Goal: Transaction & Acquisition: Purchase product/service

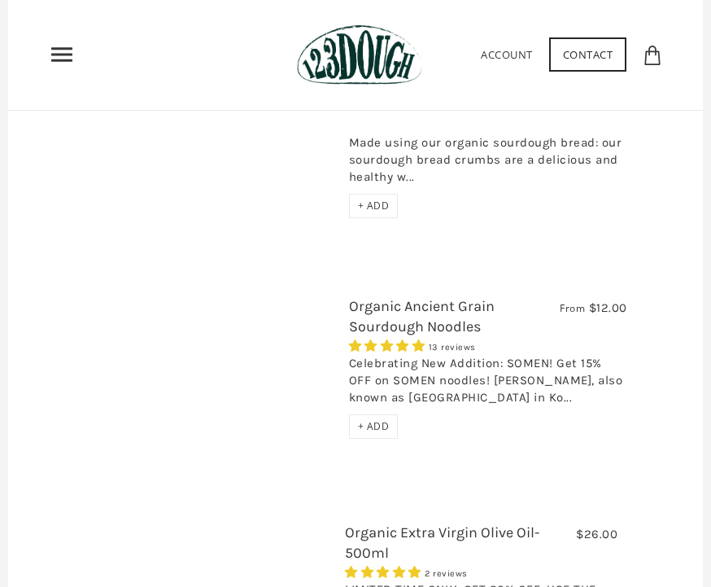
scroll to position [2764, 0]
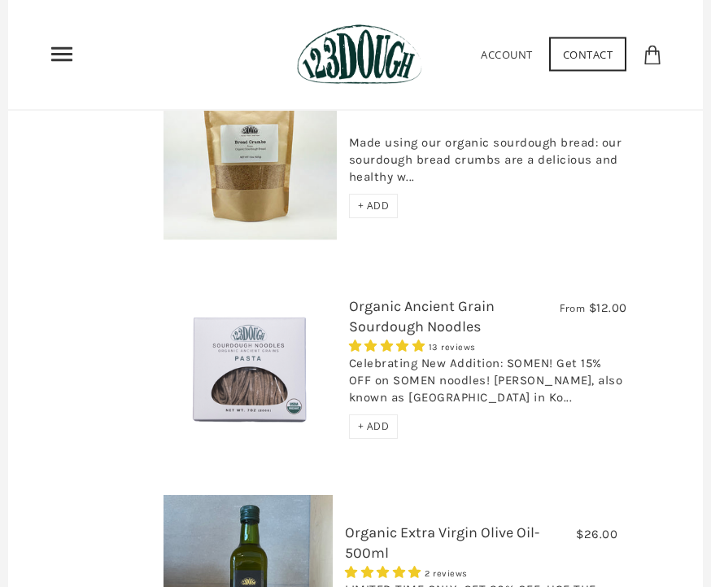
click at [378, 420] on span "+ ADD" at bounding box center [374, 427] width 32 height 14
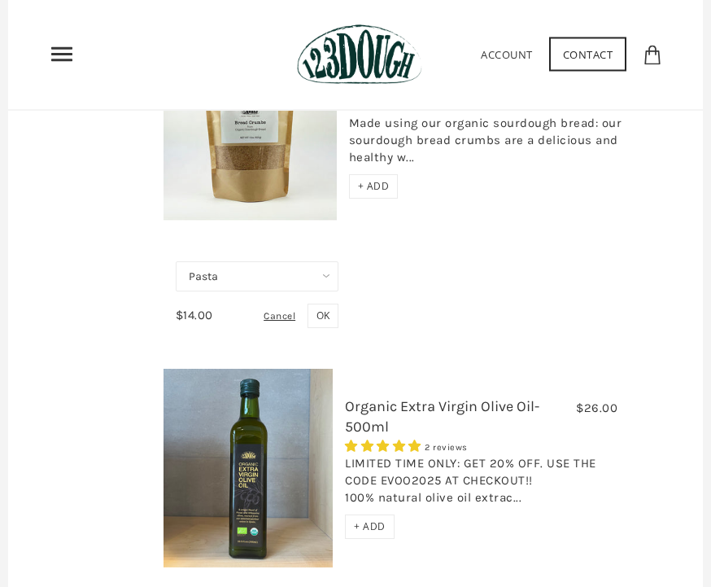
scroll to position [2786, 0]
click at [431, 396] on link "Organic Extra Virgin Olive Oil-500ml" at bounding box center [442, 415] width 194 height 38
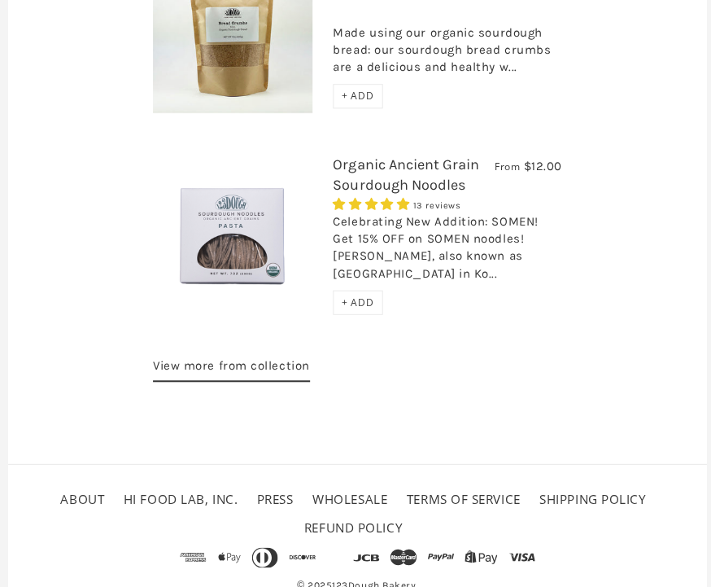
scroll to position [3197, 0]
click at [365, 304] on span "+ ADD" at bounding box center [356, 301] width 32 height 14
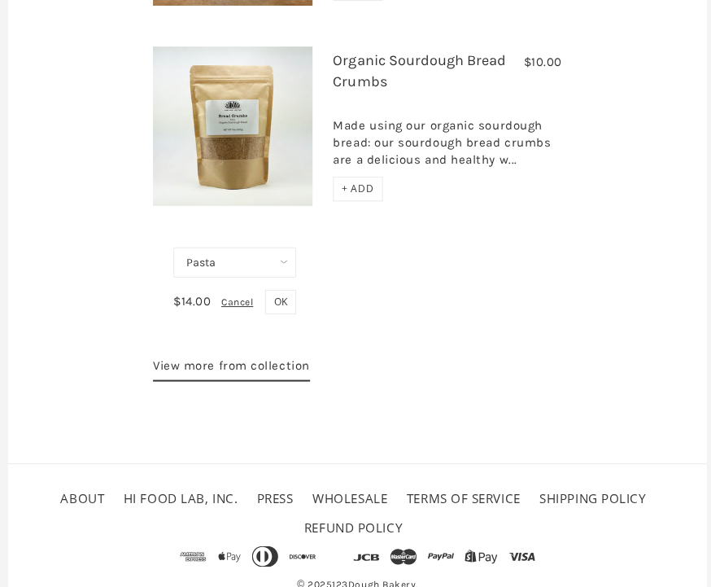
click at [289, 266] on select "Pasta Ramen Somen" at bounding box center [234, 261] width 122 height 30
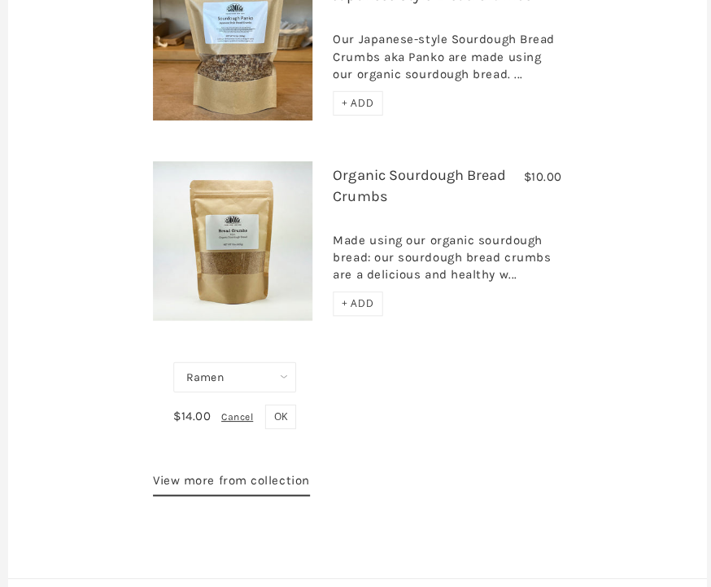
scroll to position [2990, 0]
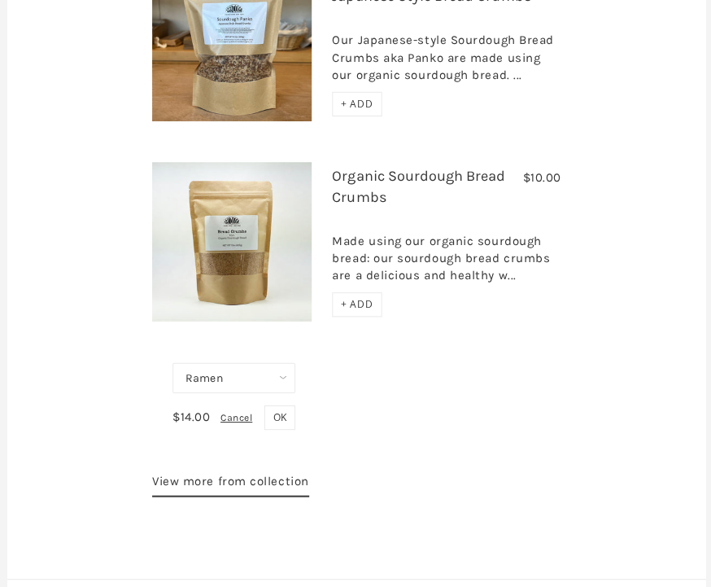
click at [278, 422] on span "OK" at bounding box center [279, 415] width 13 height 14
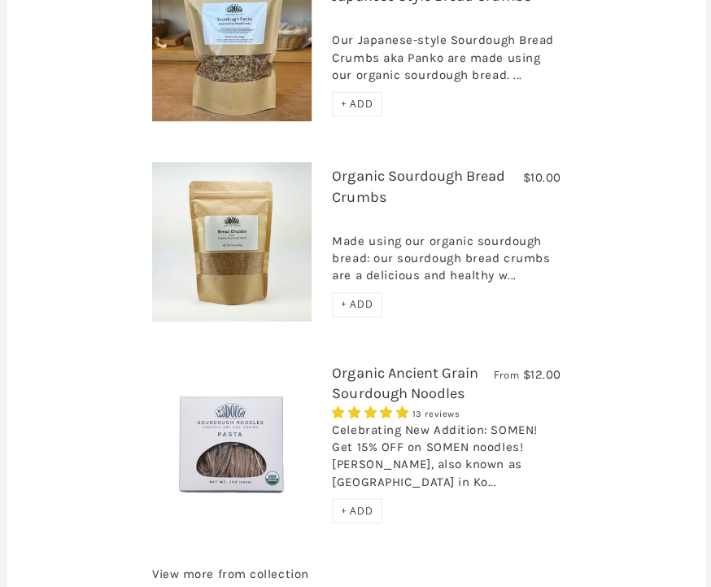
click at [366, 511] on span "+ ADD" at bounding box center [356, 507] width 32 height 14
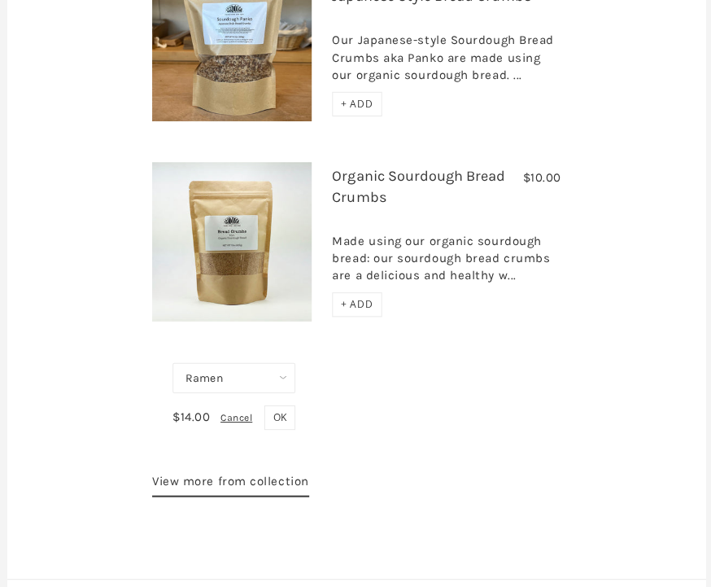
click at [286, 384] on select "Pasta Ramen Somen" at bounding box center [234, 376] width 122 height 30
click at [289, 427] on button "OK" at bounding box center [279, 415] width 31 height 24
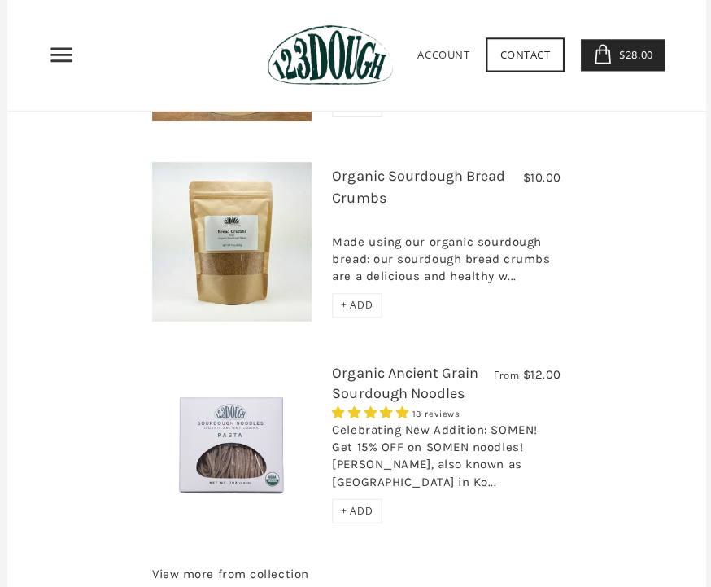
click at [350, 509] on span "+ ADD" at bounding box center [356, 507] width 32 height 14
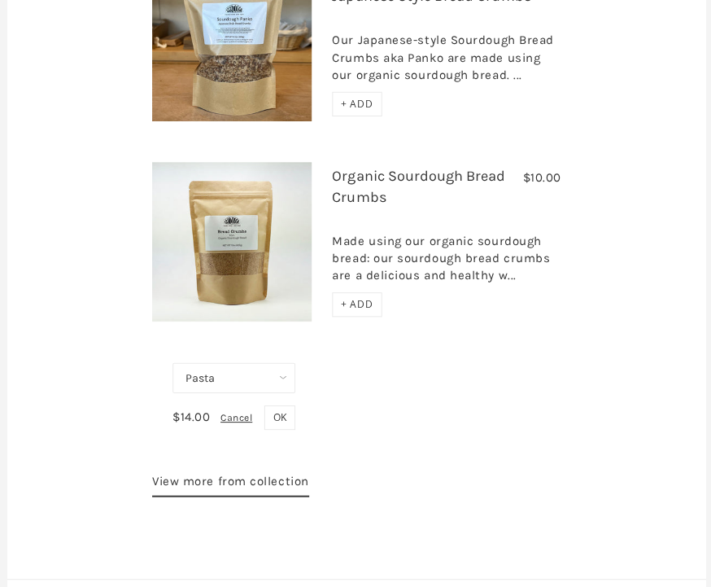
click at [269, 391] on select "Pasta Ramen Somen" at bounding box center [234, 376] width 122 height 30
select select "Somen"
click at [287, 426] on button "OK" at bounding box center [279, 415] width 31 height 24
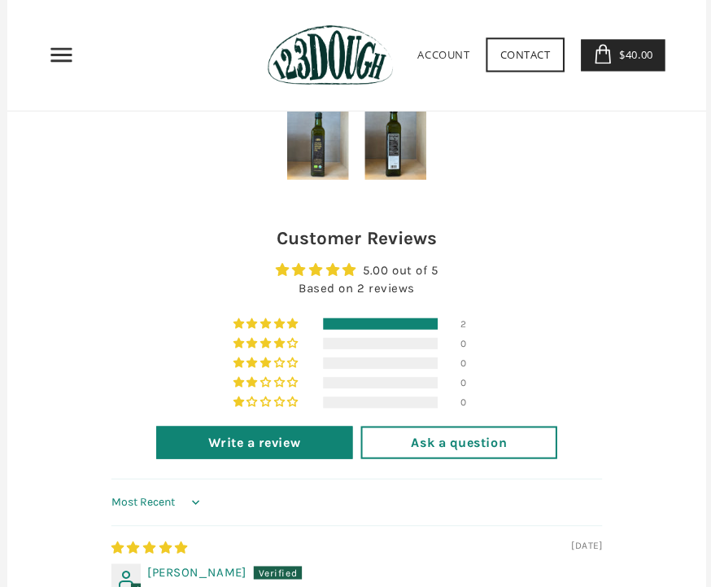
scroll to position [1479, 0]
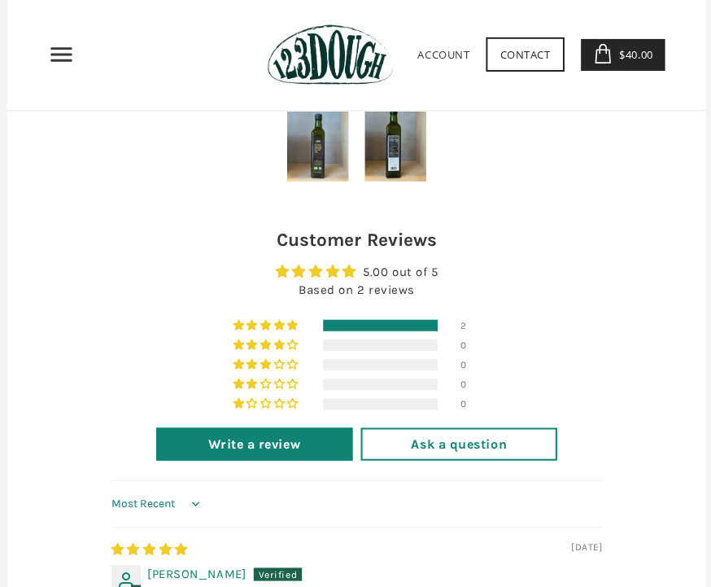
click at [630, 55] on span "$40.00" at bounding box center [631, 54] width 37 height 15
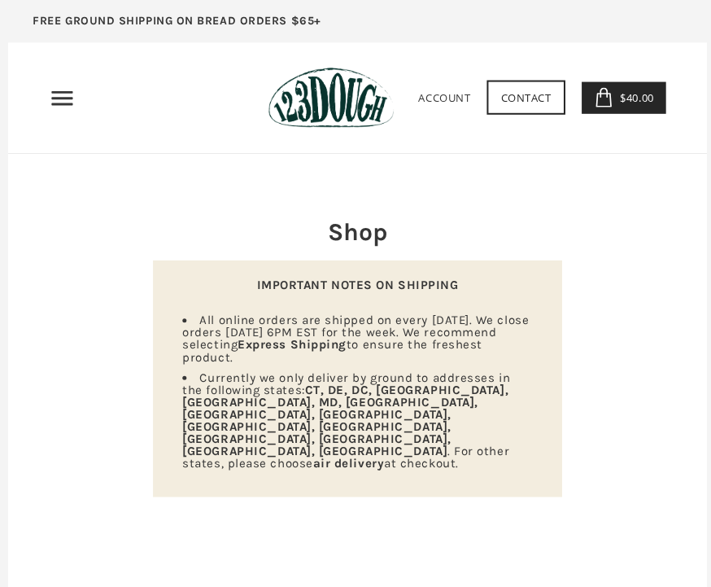
click at [68, 95] on icon "Primary" at bounding box center [62, 98] width 26 height 26
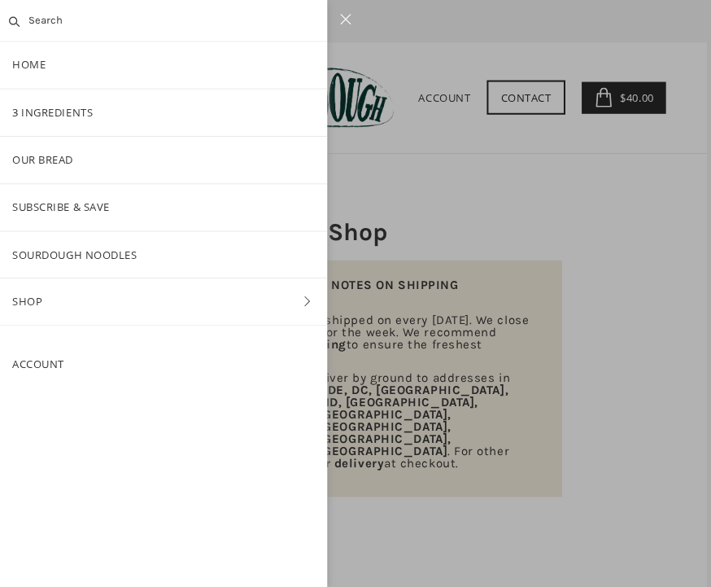
click at [178, 309] on link "Shop" at bounding box center [163, 300] width 326 height 46
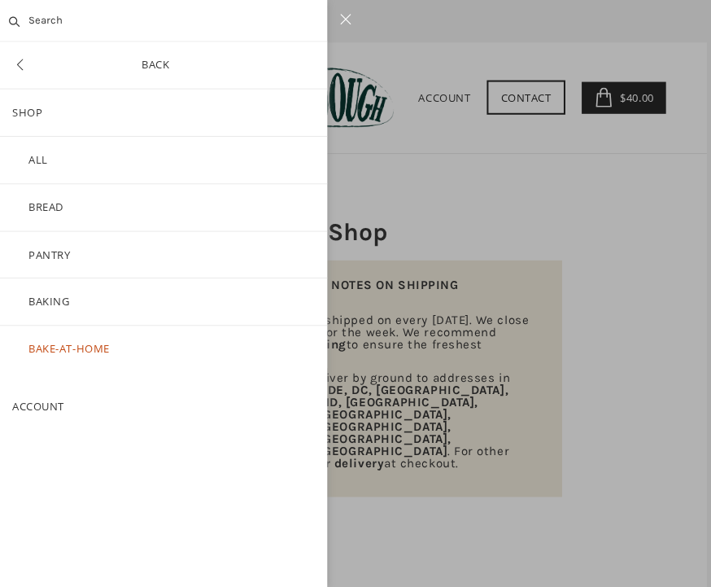
click at [129, 166] on link "ALL" at bounding box center [163, 159] width 326 height 46
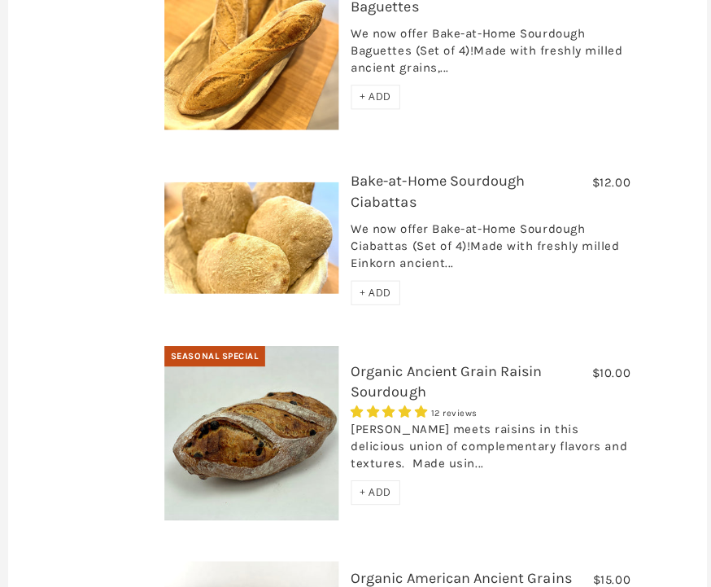
scroll to position [937, 0]
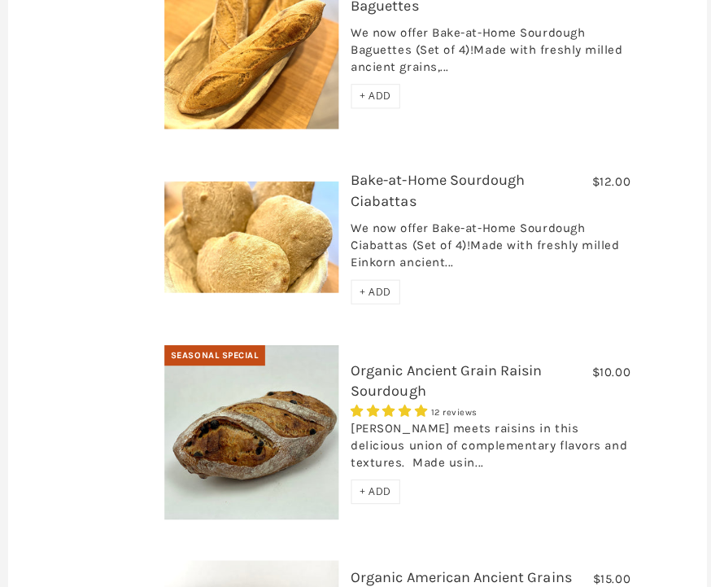
click at [366, 482] on span "+ ADD" at bounding box center [374, 489] width 32 height 14
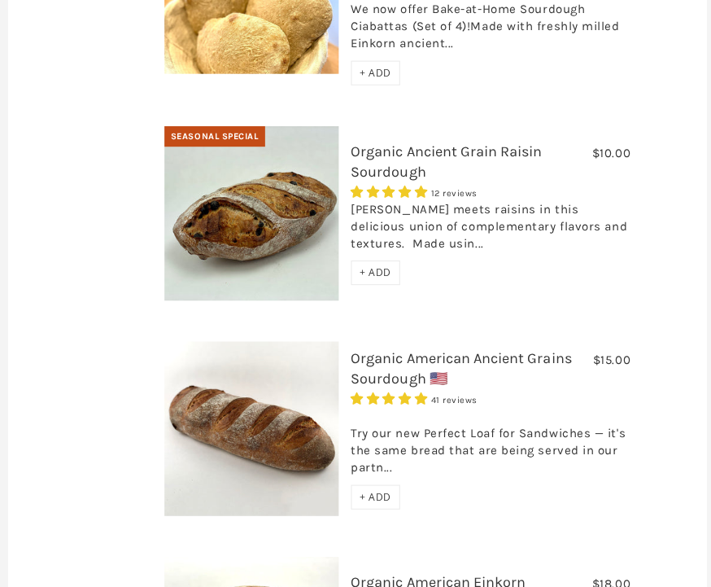
scroll to position [1156, 0]
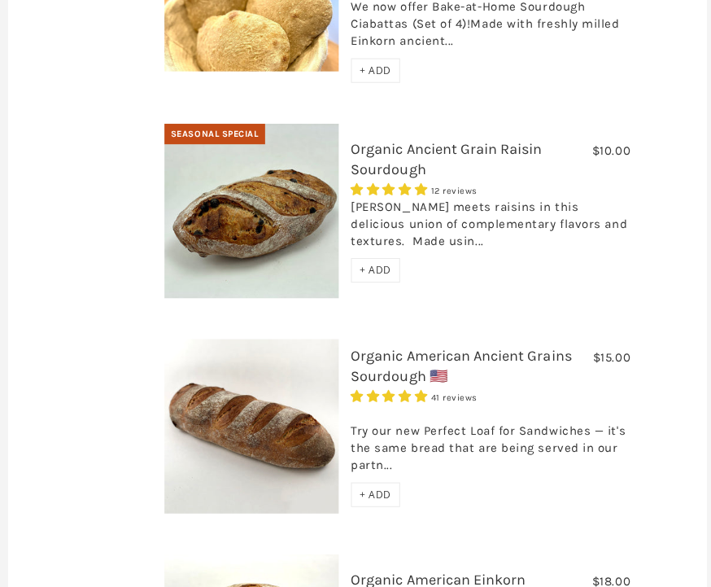
click at [553, 404] on div "Try our new Perfect Loaf for Sandwiches — it's the same bread that are being se…" at bounding box center [488, 442] width 278 height 76
click at [386, 404] on div "Try our new Perfect Loaf for Sandwiches — it's the same bread that are being se…" at bounding box center [488, 442] width 278 height 76
click at [522, 345] on link "Organic American Ancient Grains Sourdough 🇺🇸" at bounding box center [459, 364] width 220 height 38
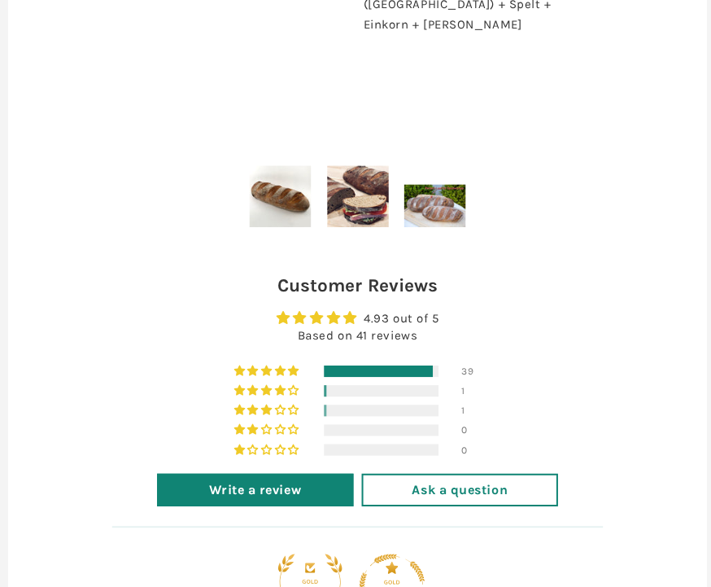
scroll to position [916, 0]
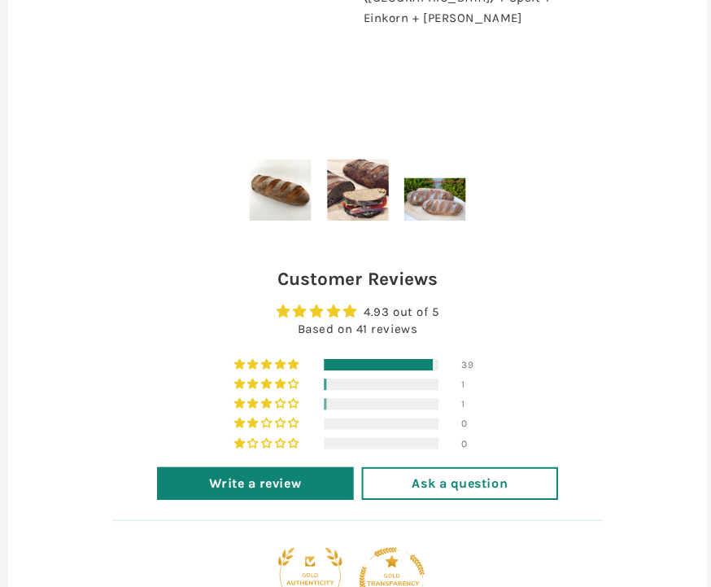
click at [366, 216] on img at bounding box center [356, 188] width 61 height 61
click at [369, 214] on img at bounding box center [356, 188] width 61 height 61
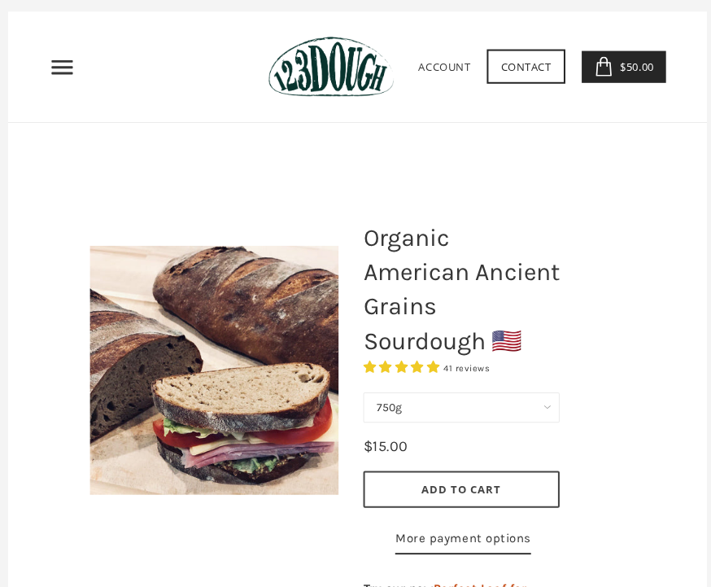
scroll to position [32, 0]
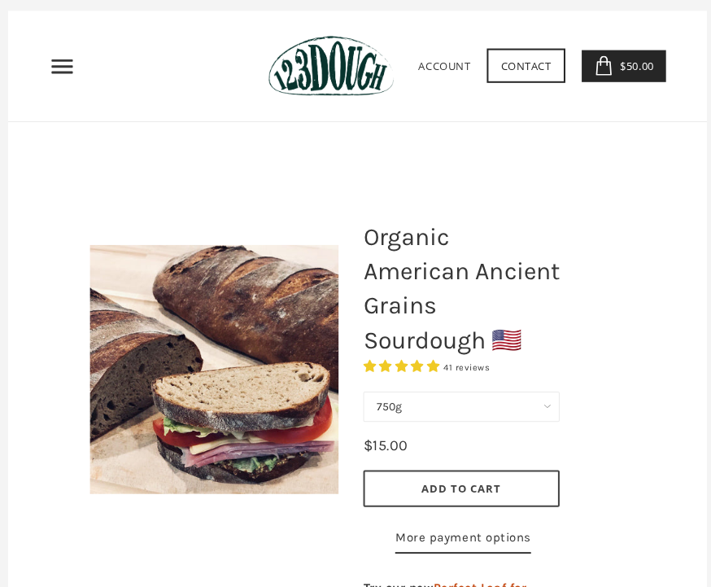
click at [68, 63] on icon "Primary" at bounding box center [62, 66] width 26 height 26
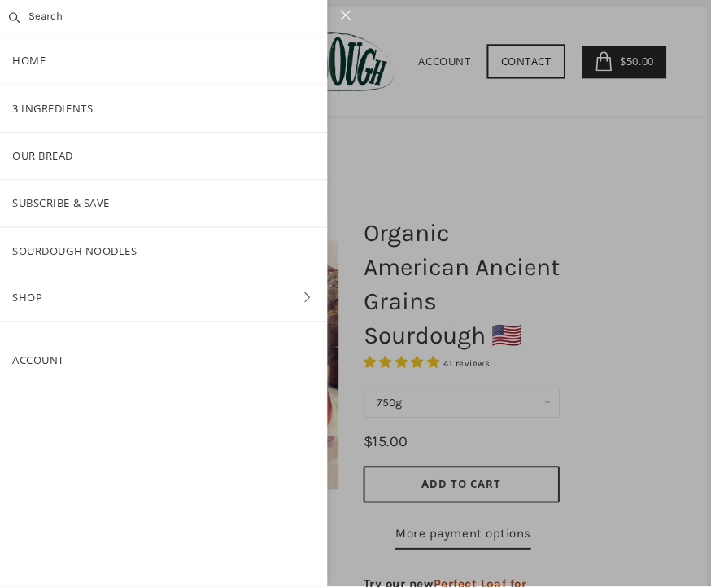
click at [255, 96] on link "3 Ingredients" at bounding box center [163, 112] width 326 height 46
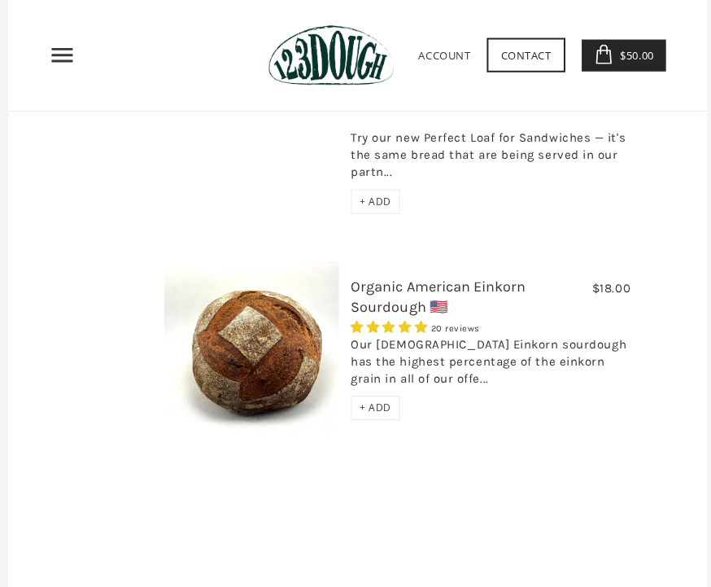
scroll to position [1448, 0]
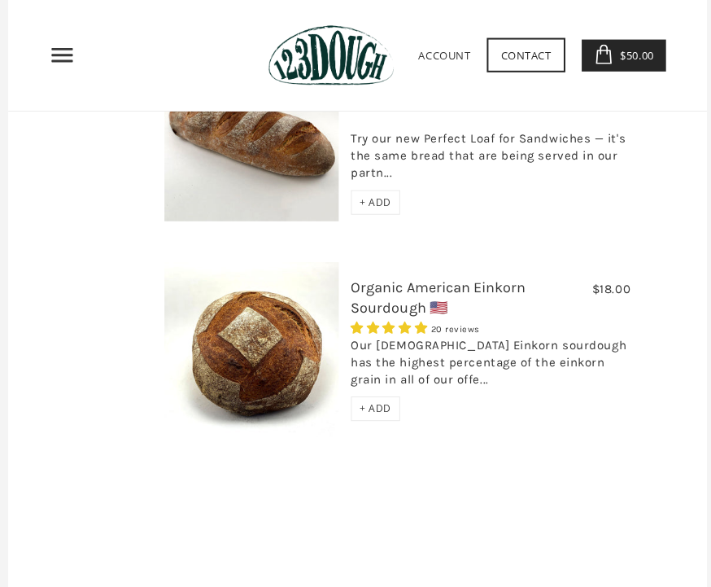
click at [518, 334] on div "Our American Einkorn sourdough has the highest percentage of the einkorn grain …" at bounding box center [488, 363] width 278 height 59
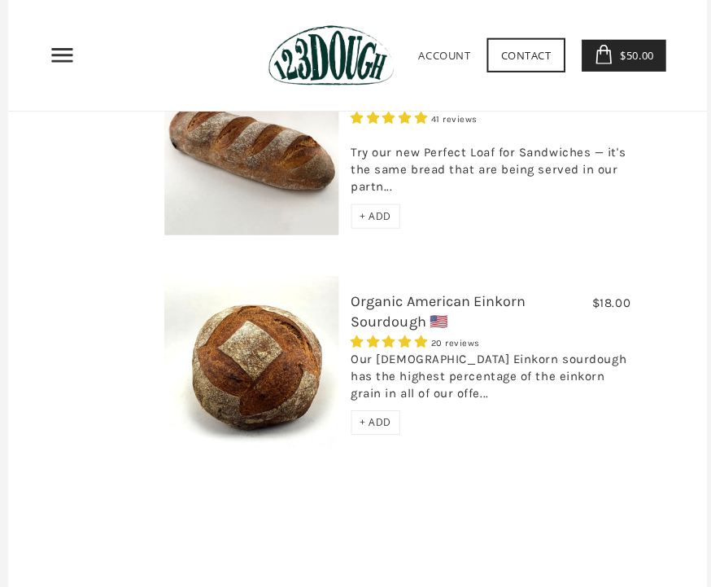
scroll to position [1433, 0]
click at [461, 291] on link "Organic American Einkorn Sourdough 🇺🇸" at bounding box center [436, 310] width 174 height 38
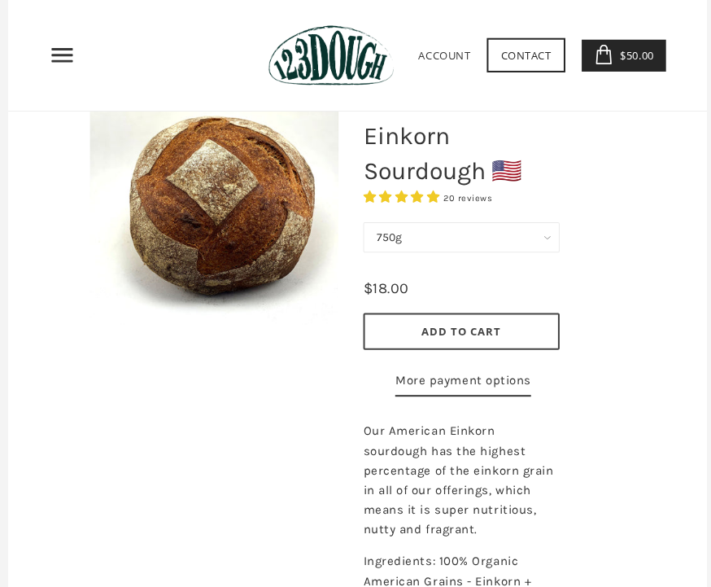
scroll to position [199, 0]
click at [518, 317] on button "Add to Cart" at bounding box center [458, 330] width 195 height 37
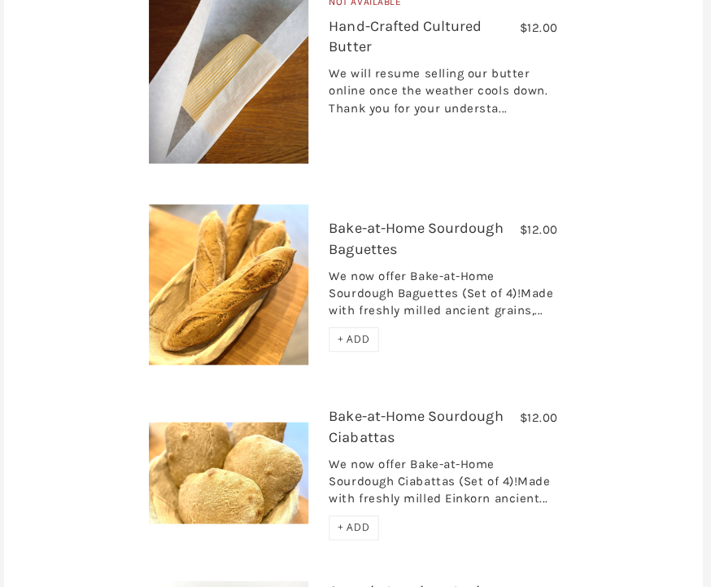
scroll to position [2286, 0]
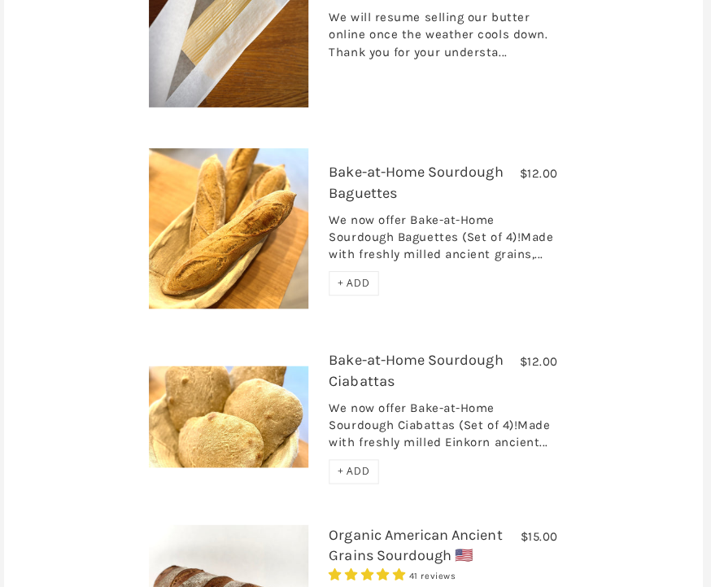
click at [448, 200] on link "Bake-at-Home Sourdough Baguettes" at bounding box center [417, 181] width 173 height 38
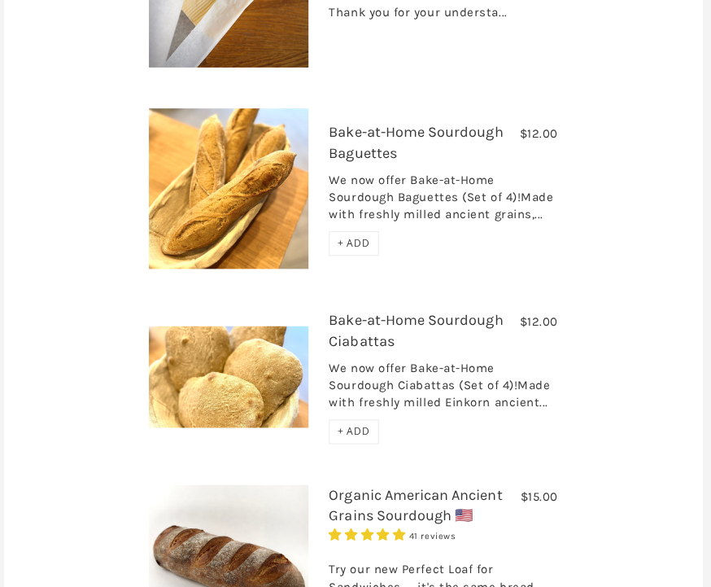
click at [500, 351] on link "Bake-at-Home Sourdough Ciabattas" at bounding box center [417, 331] width 173 height 38
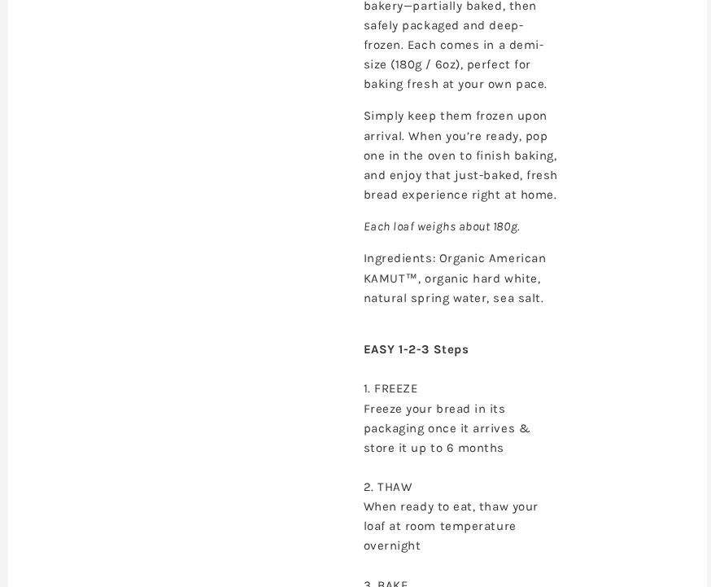
scroll to position [704, 0]
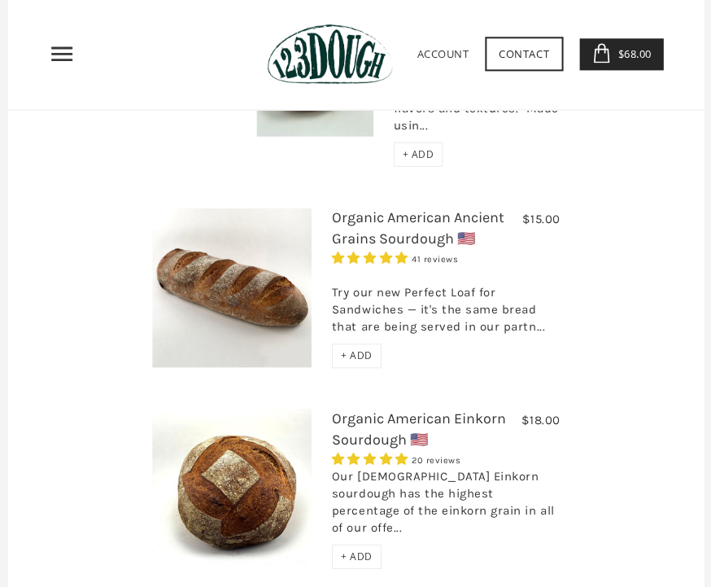
scroll to position [2589, 0]
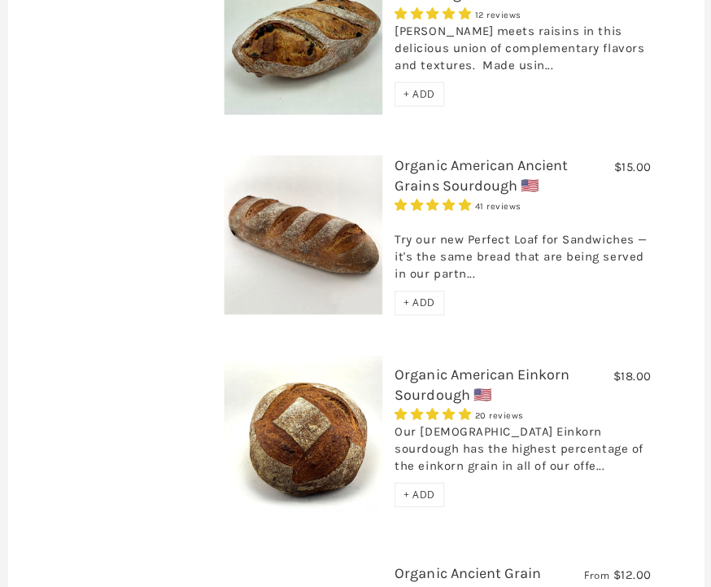
scroll to position [1197, 0]
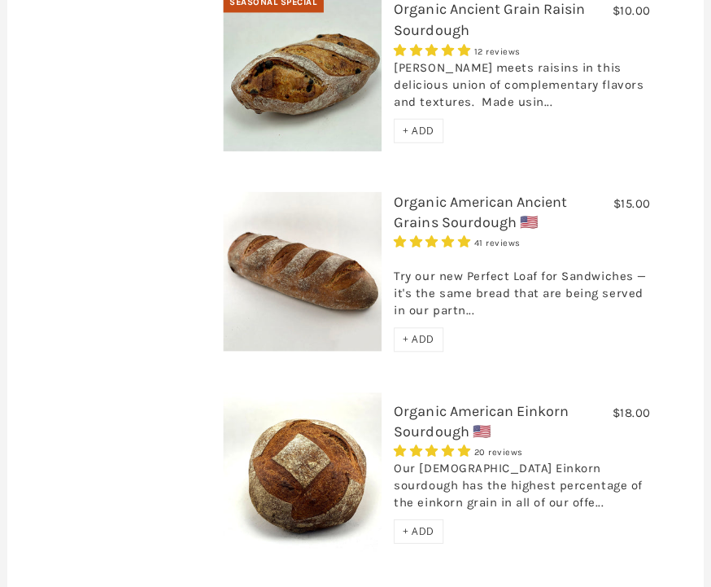
click at [474, 199] on link "Organic American Ancient Grains Sourdough 🇺🇸" at bounding box center [480, 211] width 173 height 38
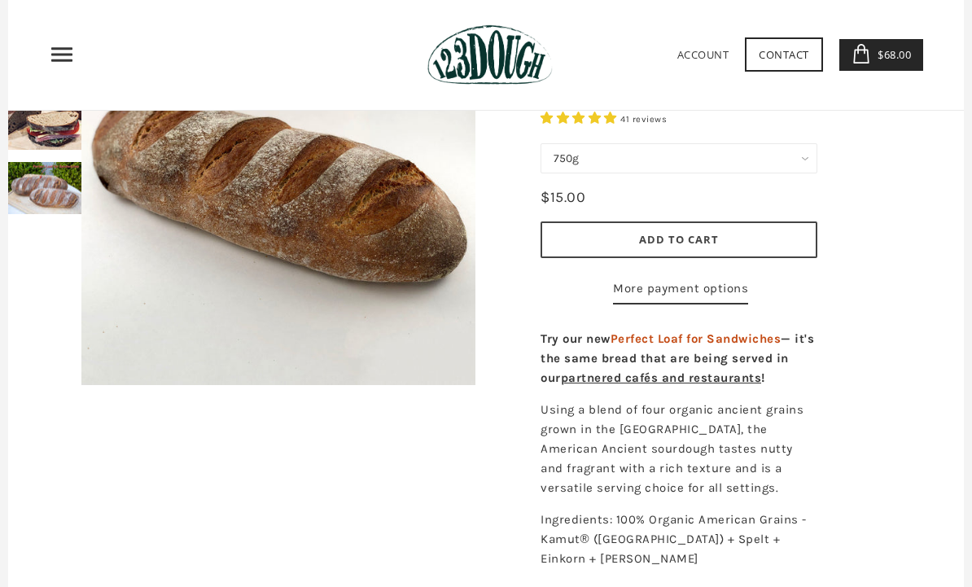
scroll to position [93, 0]
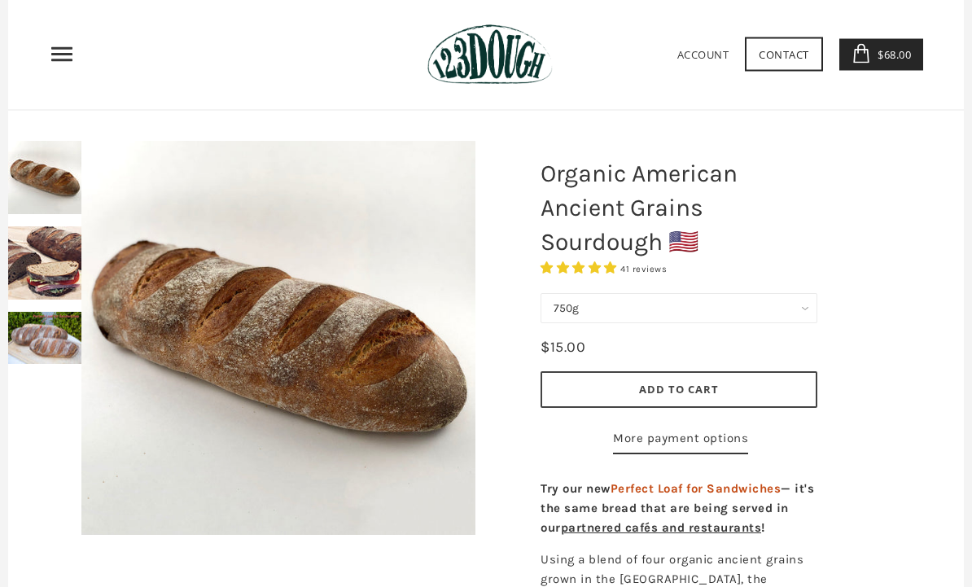
click at [63, 46] on icon "Primary" at bounding box center [62, 55] width 26 height 26
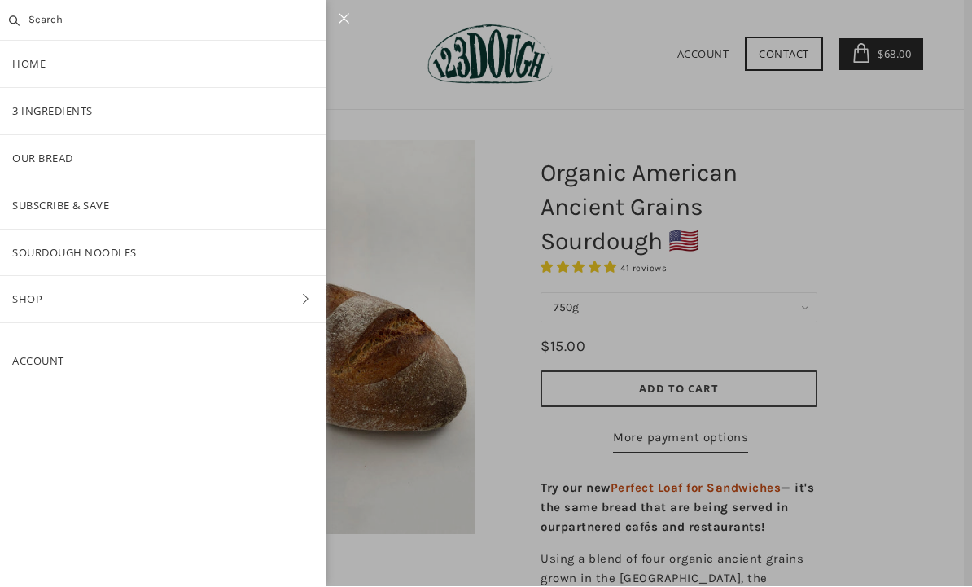
scroll to position [1, 0]
click at [27, 153] on link "Our Bread" at bounding box center [163, 159] width 326 height 46
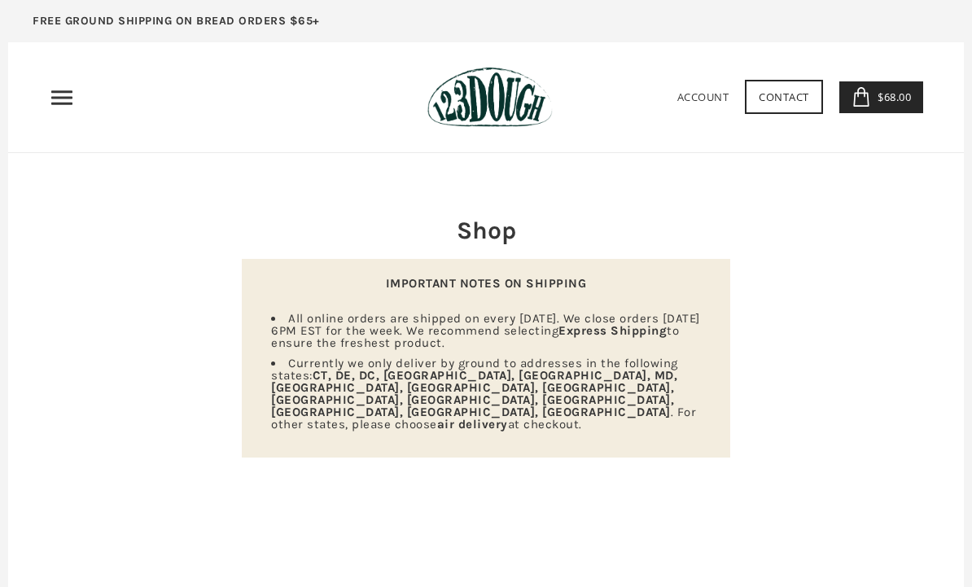
click at [892, 94] on span "$68.00" at bounding box center [891, 97] width 37 height 15
